Goal: Complete application form

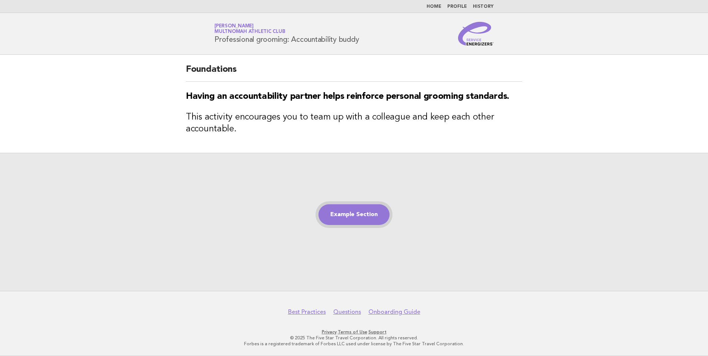
click at [367, 217] on link "Example Section" at bounding box center [353, 214] width 71 height 21
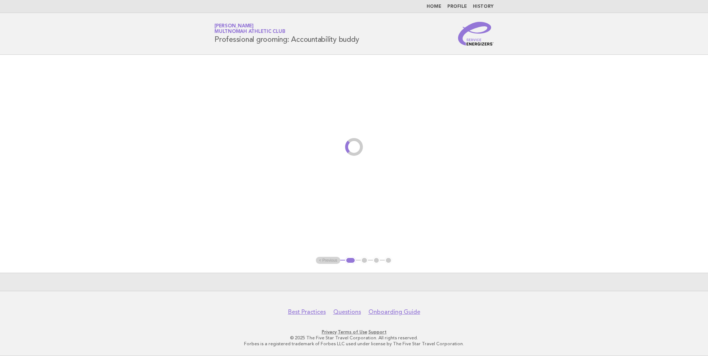
click at [365, 216] on main "< Previous 1 2 3 4" at bounding box center [354, 173] width 708 height 236
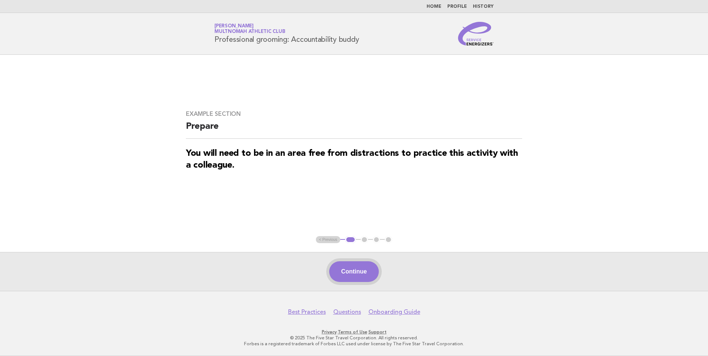
click at [360, 274] on button "Continue" at bounding box center [353, 271] width 49 height 21
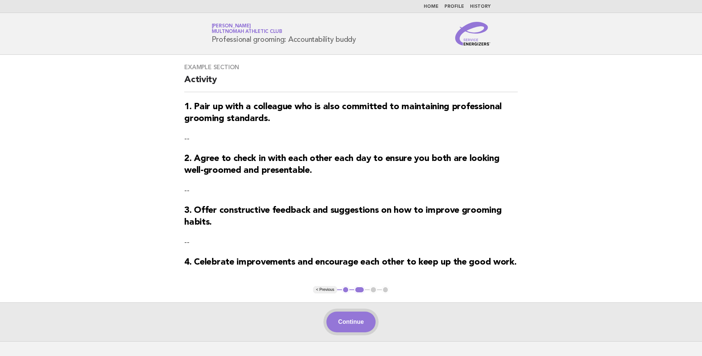
click at [362, 325] on button "Continue" at bounding box center [350, 322] width 49 height 21
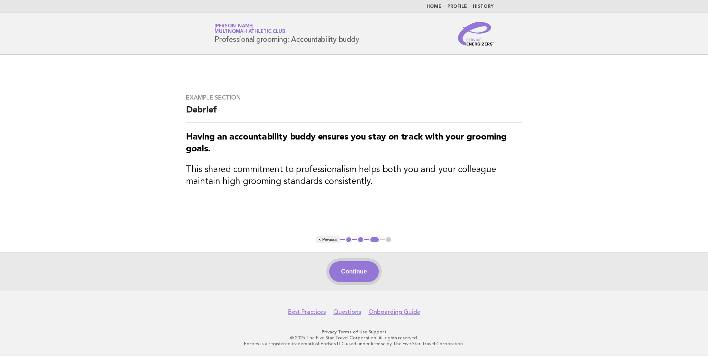
click at [357, 271] on button "Continue" at bounding box center [353, 271] width 49 height 21
